Goal: Task Accomplishment & Management: Use online tool/utility

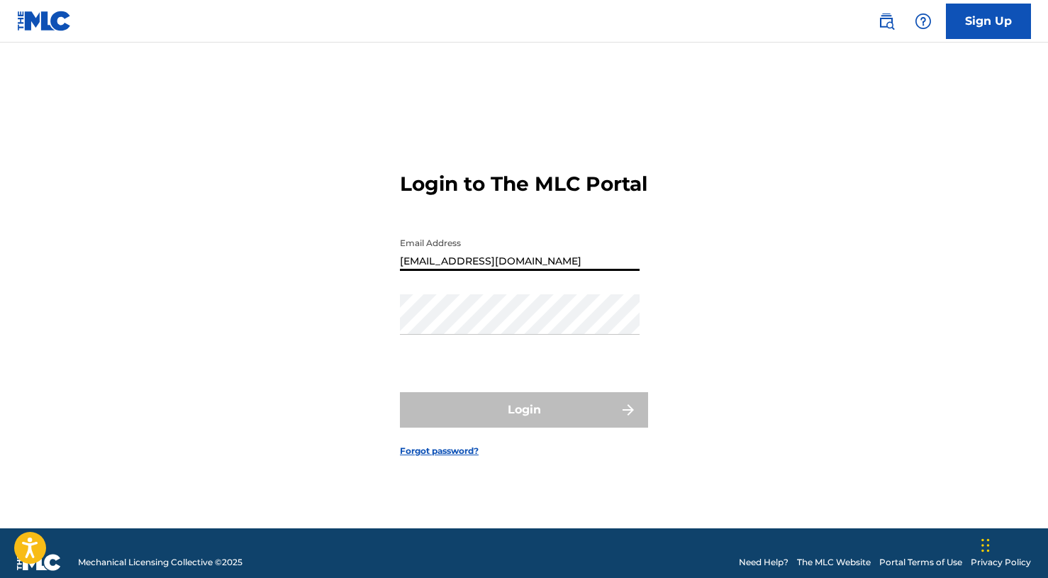
type input "[EMAIL_ADDRESS][DOMAIN_NAME]"
click at [857, 0] on nav "Sign Up" at bounding box center [524, 21] width 1048 height 43
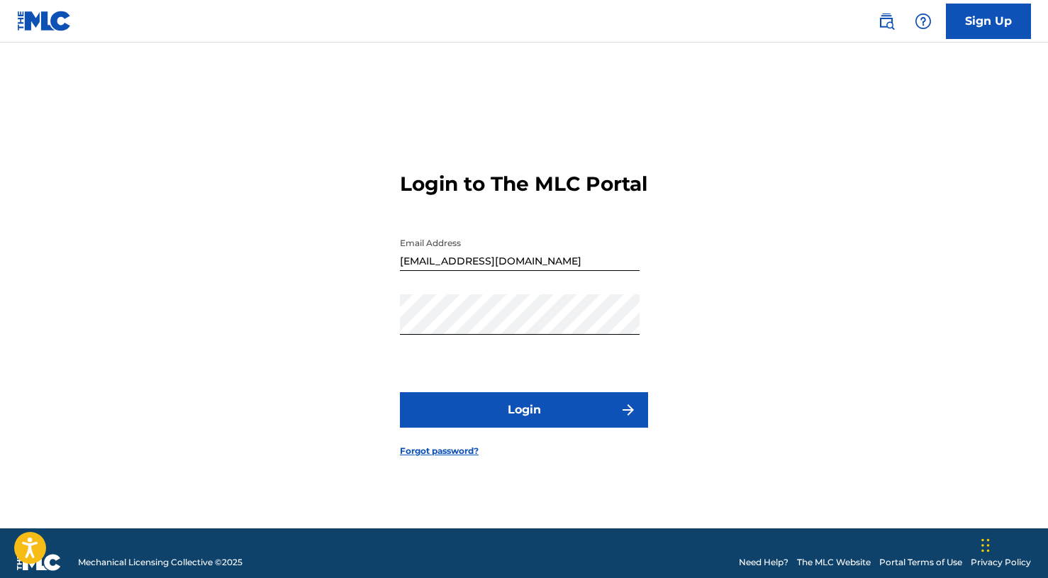
click at [474, 427] on button "Login" at bounding box center [524, 409] width 248 height 35
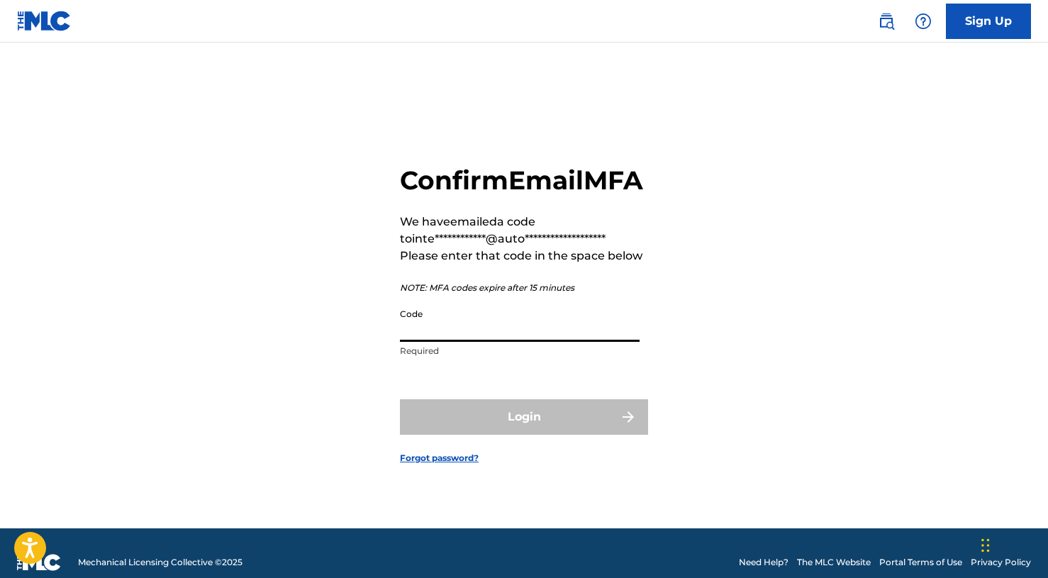
click at [568, 342] on input "Code" at bounding box center [520, 321] width 240 height 40
paste input "286408"
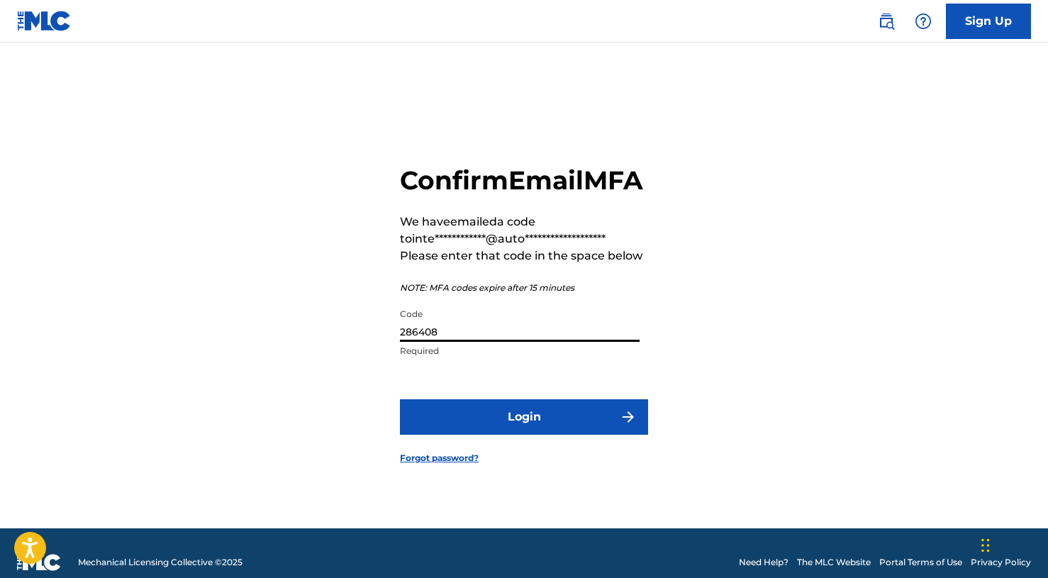
type input "286408"
click at [572, 416] on button "Login" at bounding box center [524, 416] width 248 height 35
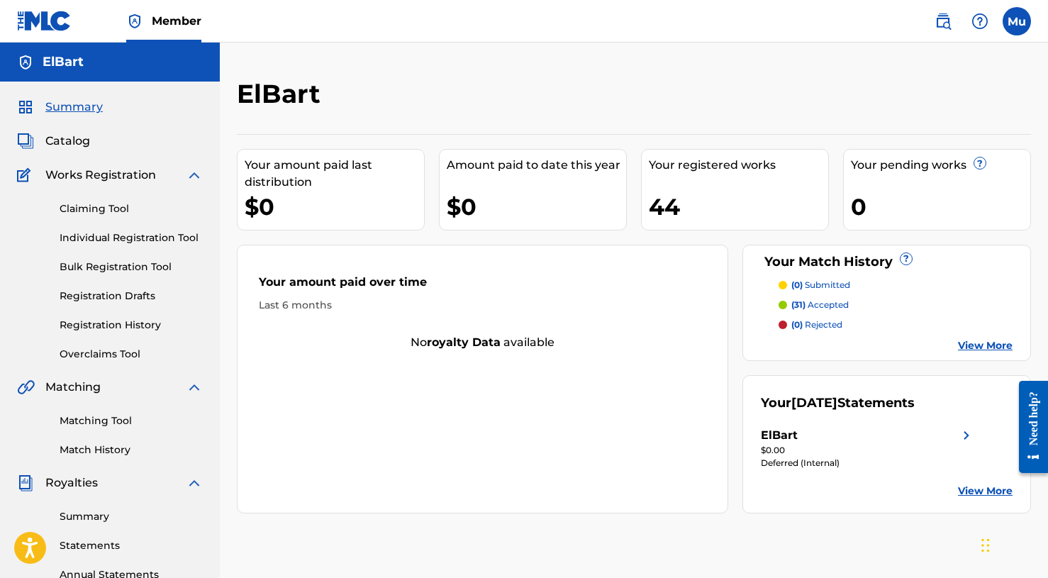
click at [1021, 19] on label at bounding box center [1016, 21] width 28 height 28
click at [1016, 21] on input "Mu Mogul [DOMAIN_NAME] [EMAIL_ADDRESS][DOMAIN_NAME] Notification Preferences Pr…" at bounding box center [1016, 21] width 0 height 0
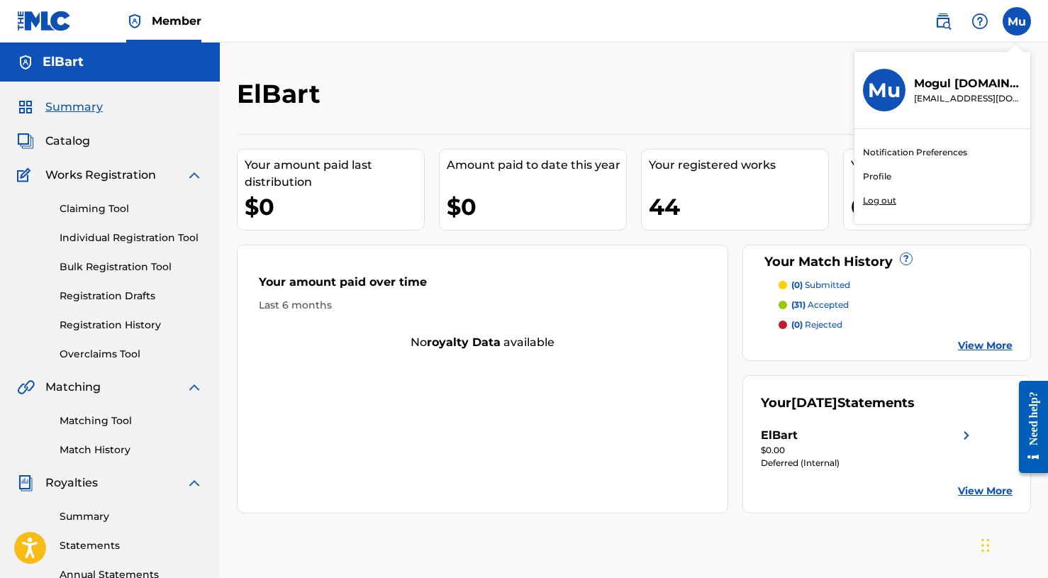
click at [875, 200] on p "Log out" at bounding box center [879, 200] width 33 height 13
click at [1016, 21] on input "Mu Mogul [DOMAIN_NAME] [EMAIL_ADDRESS][DOMAIN_NAME] Notification Preferences Pr…" at bounding box center [1016, 21] width 0 height 0
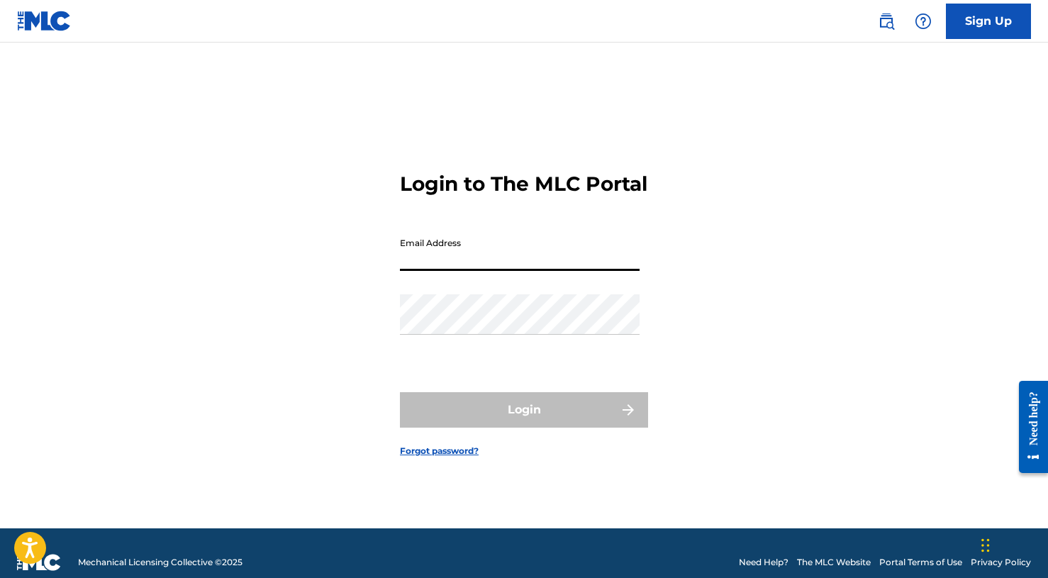
paste input "[EMAIL_ADDRESS][DOMAIN_NAME]"
type input "[EMAIL_ADDRESS][DOMAIN_NAME]"
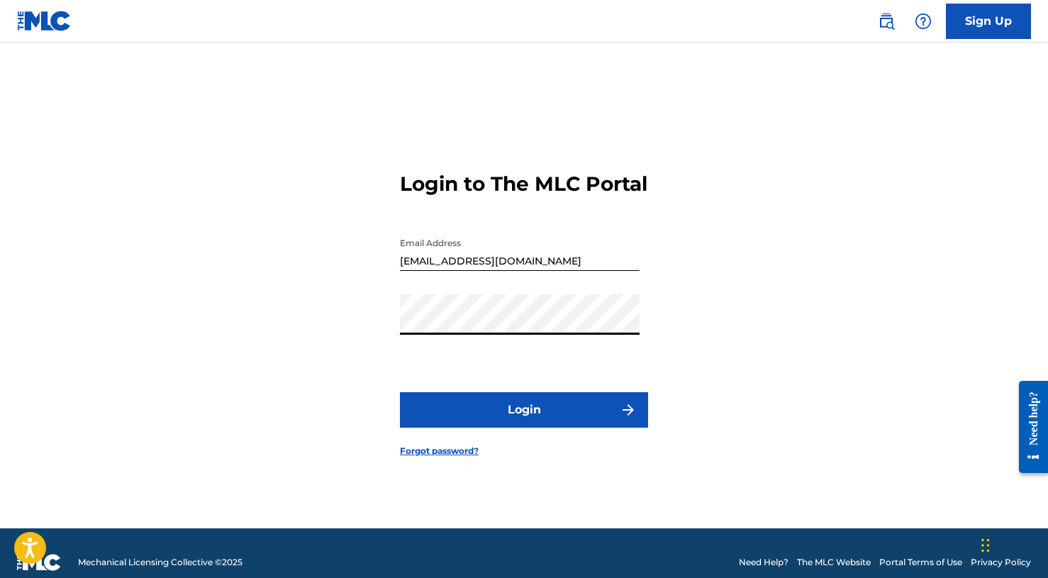
click at [505, 427] on button "Login" at bounding box center [524, 409] width 248 height 35
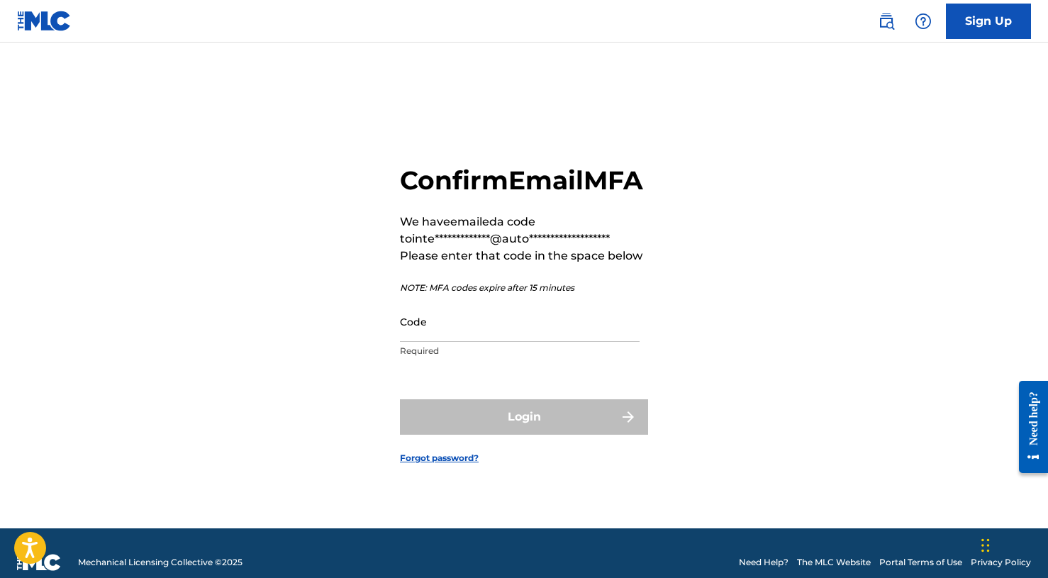
click at [522, 342] on input "Code" at bounding box center [520, 321] width 240 height 40
paste input "867955"
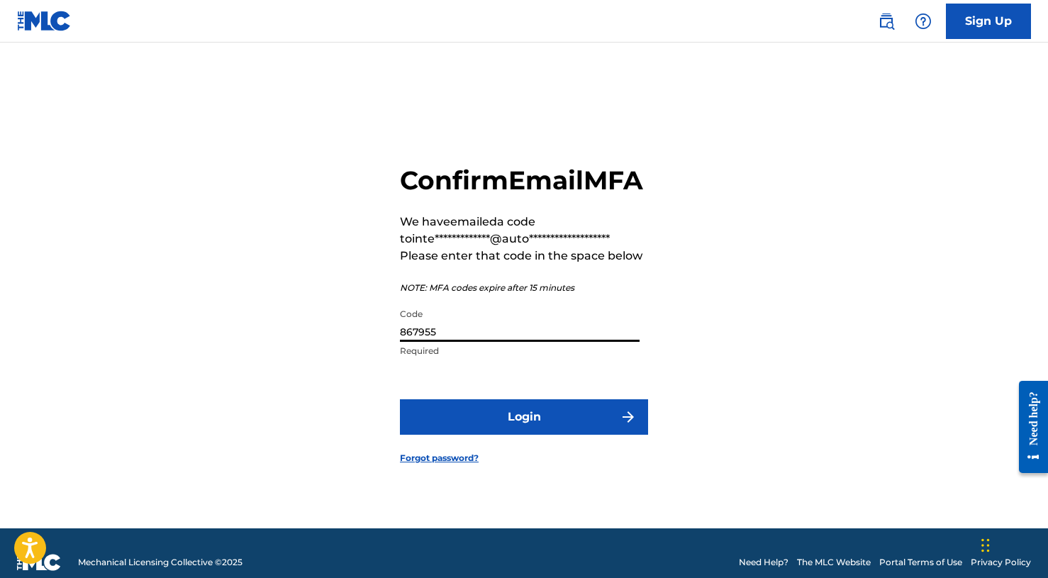
type input "867955"
click at [526, 388] on form "**********" at bounding box center [524, 303] width 248 height 450
click at [525, 421] on button "Login" at bounding box center [524, 416] width 248 height 35
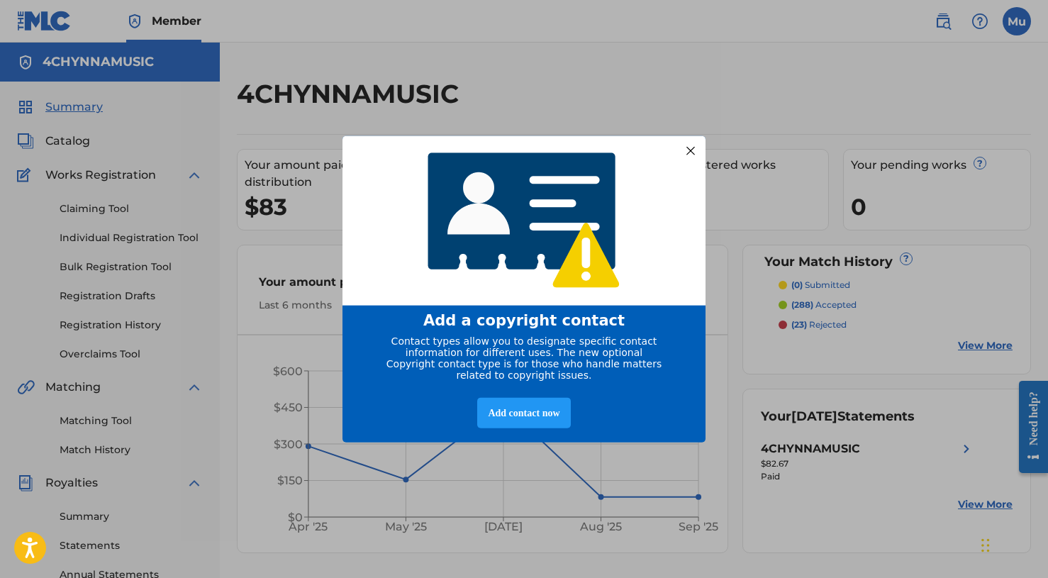
click at [685, 149] on div at bounding box center [690, 150] width 18 height 18
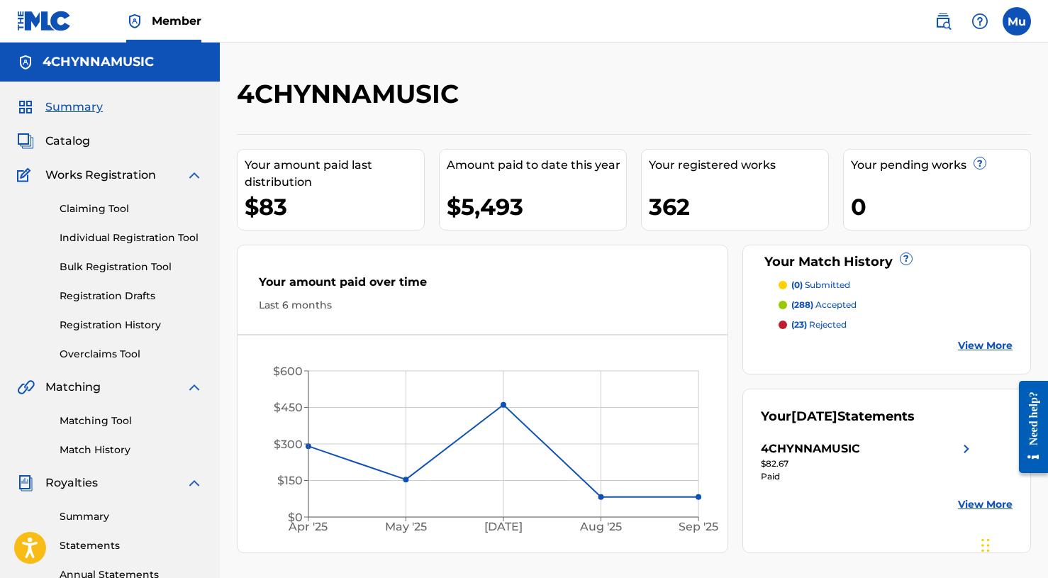
scroll to position [40, 0]
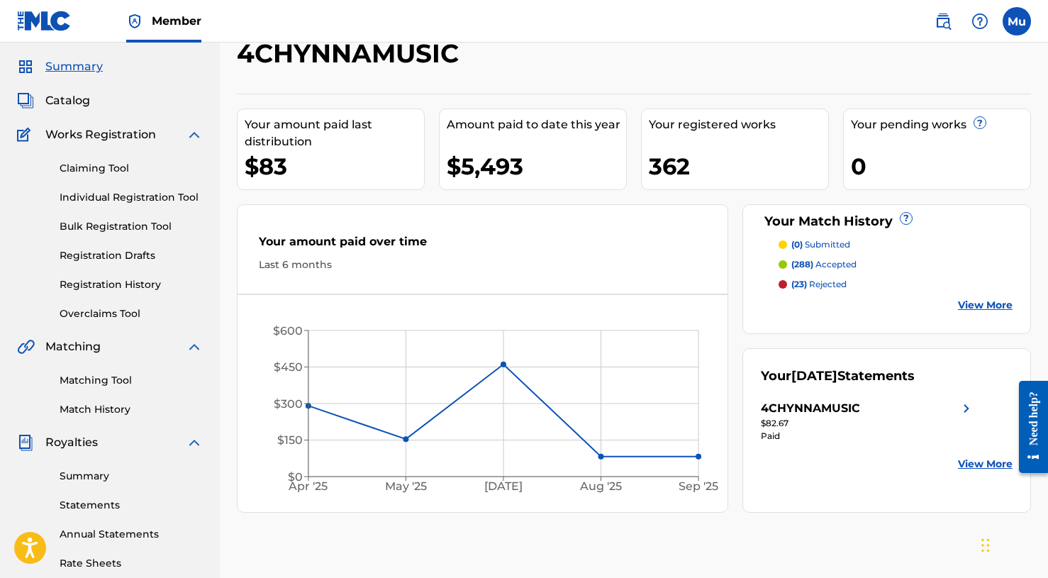
click at [113, 228] on link "Bulk Registration Tool" at bounding box center [131, 226] width 143 height 15
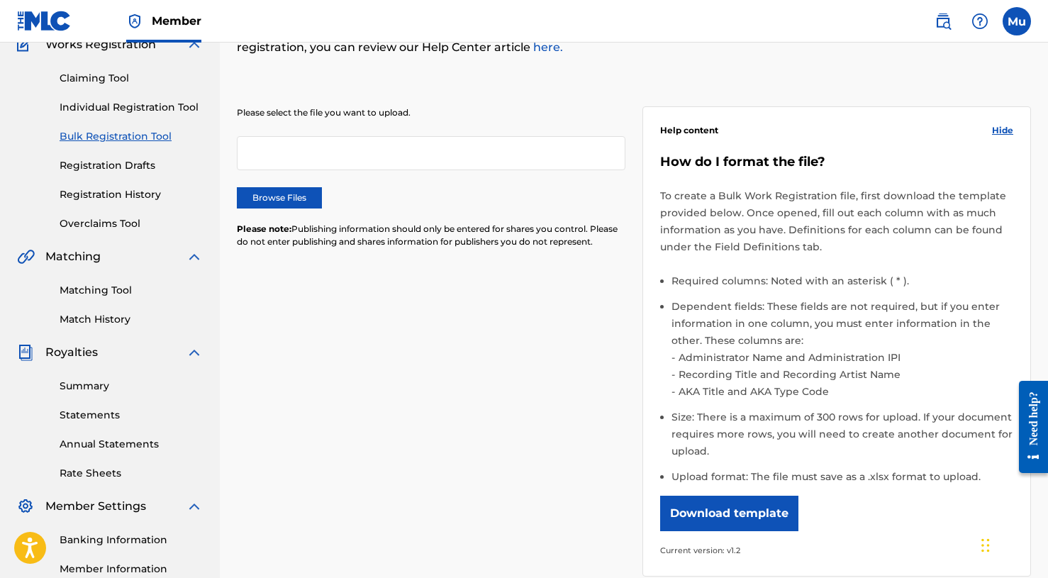
scroll to position [178, 0]
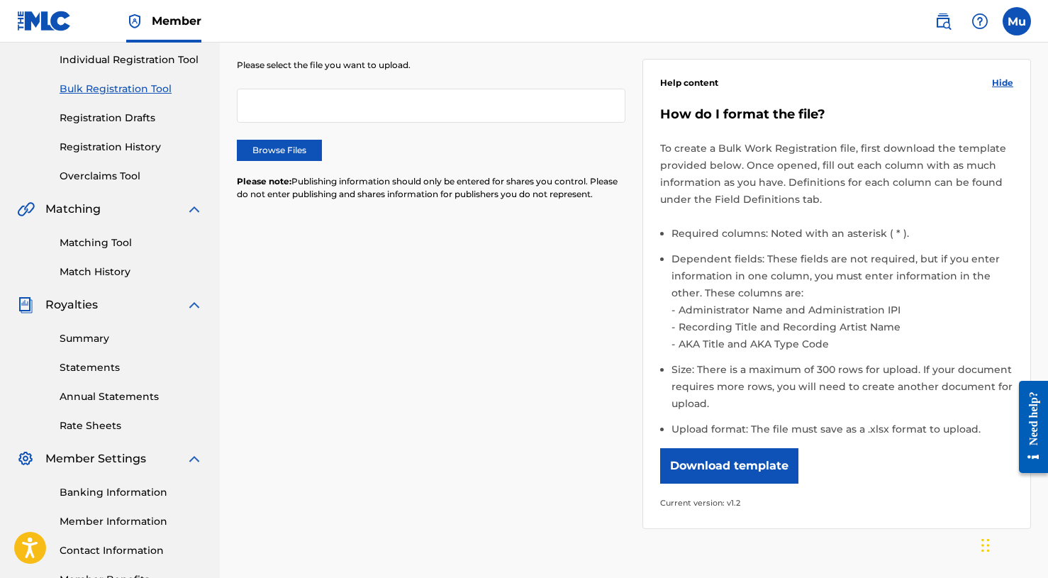
click at [721, 471] on button "Download template" at bounding box center [729, 465] width 138 height 35
click at [656, 32] on nav "Member Mu Mu Mogul [DOMAIN_NAME] [EMAIL_ADDRESS][DOMAIN_NAME] Notification Pref…" at bounding box center [524, 21] width 1048 height 43
